Goal: Check status

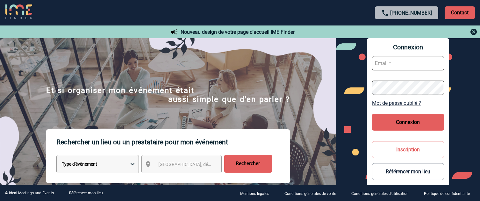
type input "afbonhomme@ime-groupe.com"
click at [420, 119] on button "Connexion" at bounding box center [408, 122] width 72 height 17
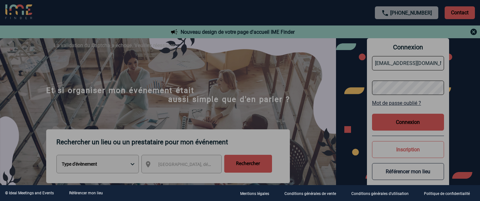
click at [408, 122] on div at bounding box center [240, 100] width 480 height 201
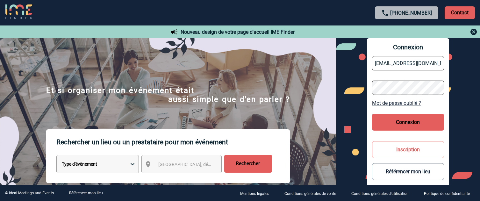
click at [405, 123] on button "Connexion" at bounding box center [408, 122] width 72 height 17
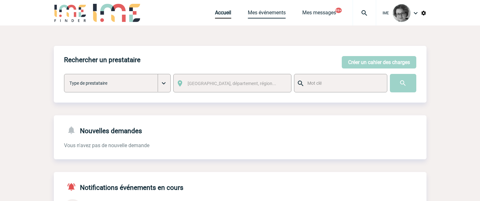
click at [265, 11] on link "Mes événements" at bounding box center [267, 14] width 38 height 9
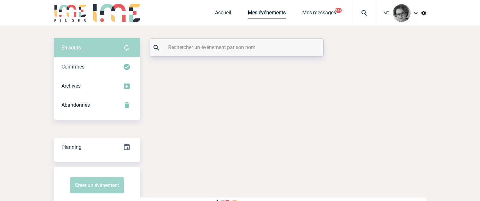
click at [249, 48] on input "text" at bounding box center [238, 47] width 142 height 9
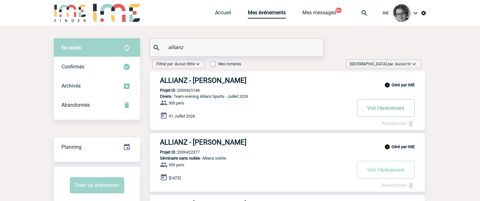
type input "allianz"
click at [388, 110] on button "Voir l'événement" at bounding box center [386, 108] width 58 height 18
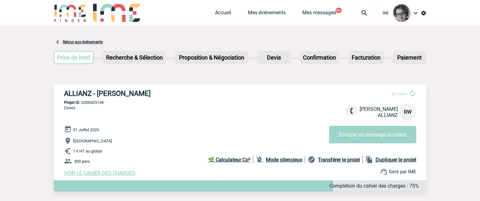
click at [138, 92] on h3 "ALLIANZ - [PERSON_NAME]" at bounding box center [159, 94] width 191 height 8
drag, startPoint x: 106, startPoint y: 105, endPoint x: 83, endPoint y: 104, distance: 22.6
click at [83, 104] on p "Projet ID : 2000425146" at bounding box center [240, 102] width 373 height 5
copy p "2000425146"
